Goal: Information Seeking & Learning: Learn about a topic

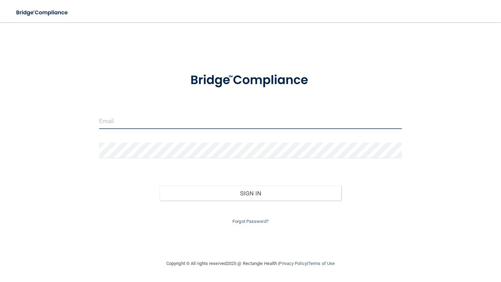
click at [185, 120] on input "email" at bounding box center [250, 121] width 303 height 16
type input "[EMAIL_ADDRESS][DOMAIN_NAME]"
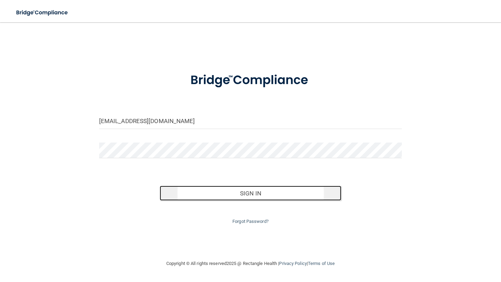
click at [198, 198] on button "Sign In" at bounding box center [251, 193] width 182 height 15
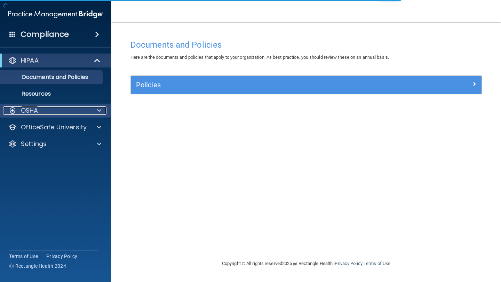
click at [92, 112] on div at bounding box center [97, 110] width 17 height 8
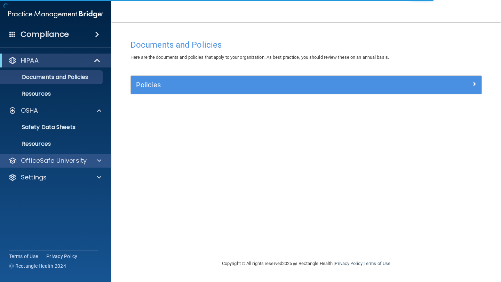
click at [63, 167] on div "OfficeSafe University" at bounding box center [56, 161] width 112 height 14
click at [73, 160] on p "OfficeSafe University" at bounding box center [54, 161] width 66 height 8
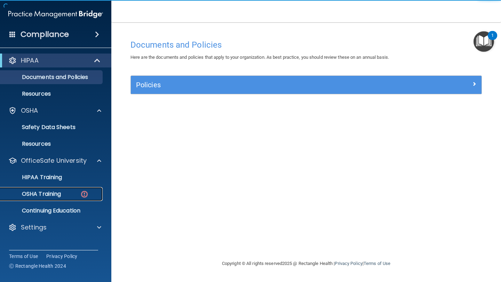
click at [59, 197] on p "OSHA Training" at bounding box center [33, 194] width 56 height 7
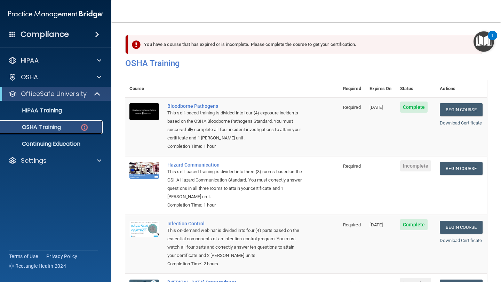
click at [77, 131] on link "OSHA Training" at bounding box center [48, 127] width 110 height 14
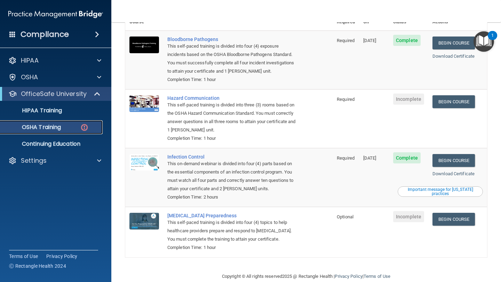
scroll to position [78, 0]
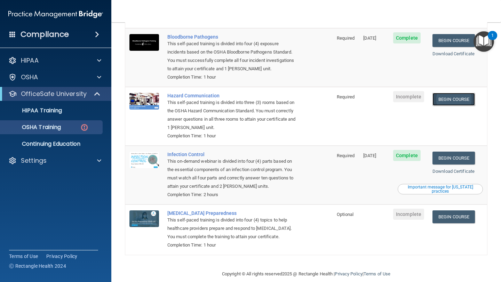
click at [455, 93] on link "Begin Course" at bounding box center [453, 99] width 42 height 13
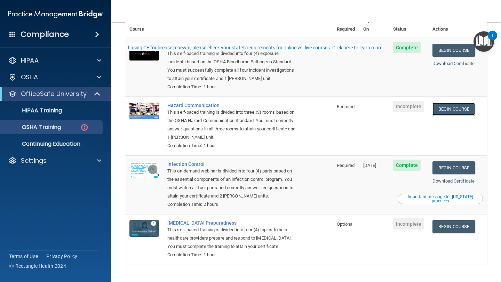
scroll to position [79, 0]
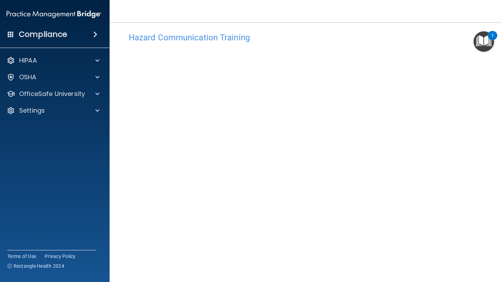
scroll to position [31, 0]
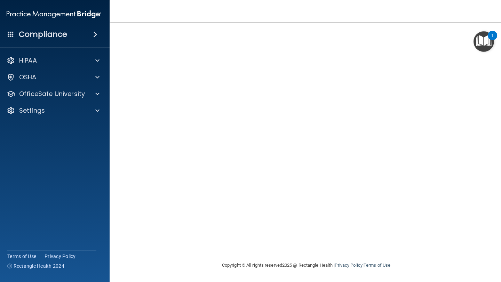
click at [487, 51] on img "Open Resource Center, 1 new notification" at bounding box center [483, 41] width 21 height 21
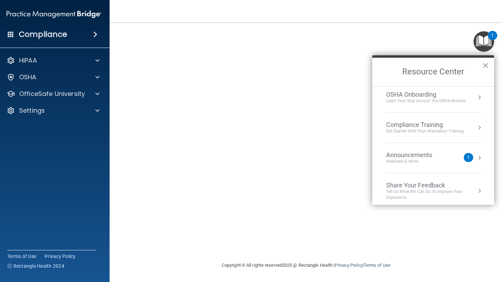
scroll to position [39, 0]
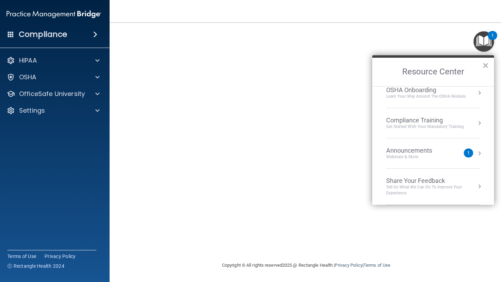
click at [489, 38] on div "1" at bounding box center [492, 35] width 9 height 9
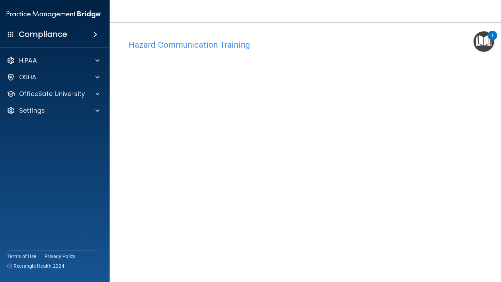
scroll to position [24, 0]
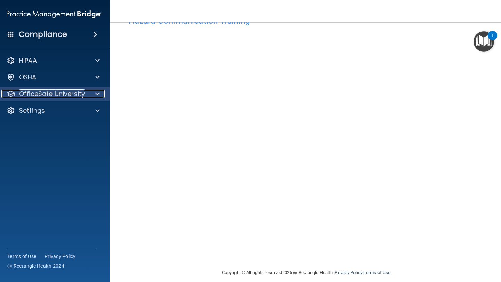
click at [80, 96] on p "OfficeSafe University" at bounding box center [52, 94] width 66 height 8
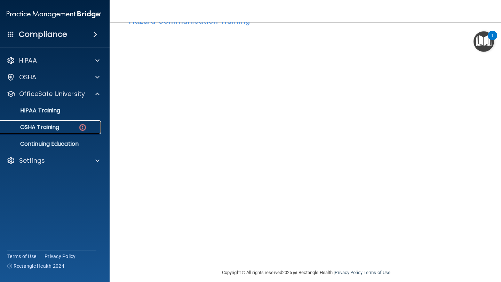
click at [79, 126] on img at bounding box center [82, 127] width 9 height 9
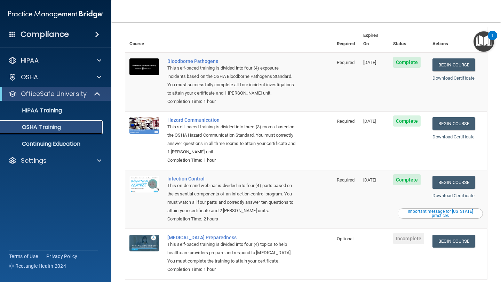
scroll to position [59, 0]
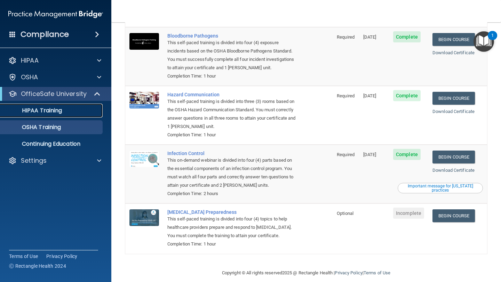
click at [79, 110] on div "HIPAA Training" at bounding box center [52, 110] width 95 height 7
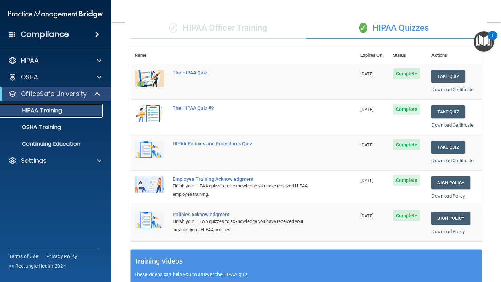
scroll to position [58, 0]
